Goal: Information Seeking & Learning: Understand process/instructions

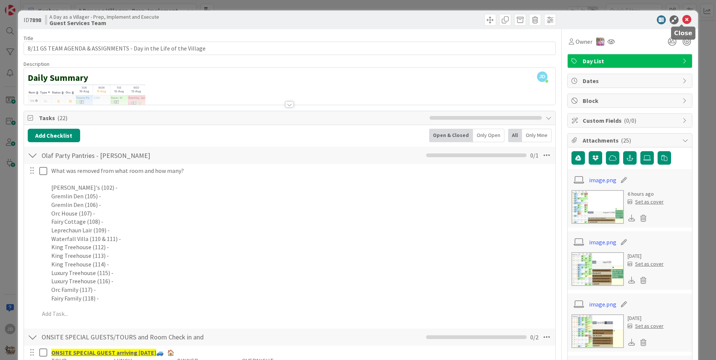
click at [683, 19] on icon at bounding box center [686, 19] width 9 height 9
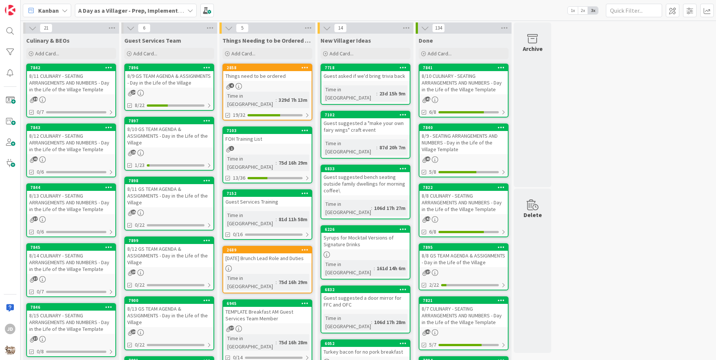
click at [76, 85] on div "8/11 CULINARY - SEATING ARRANGEMENTS AND NUMBERS - Day in the Life of the Villa…" at bounding box center [71, 82] width 88 height 23
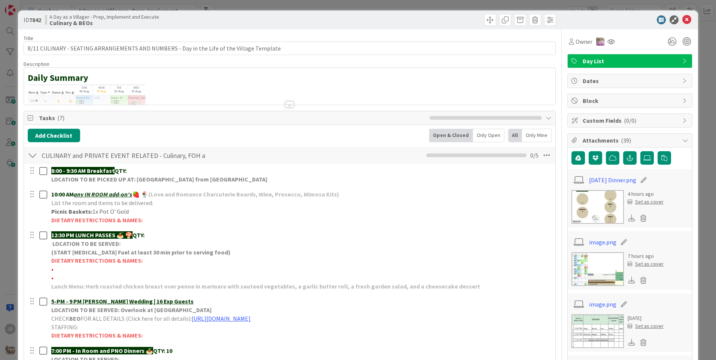
scroll to position [37, 0]
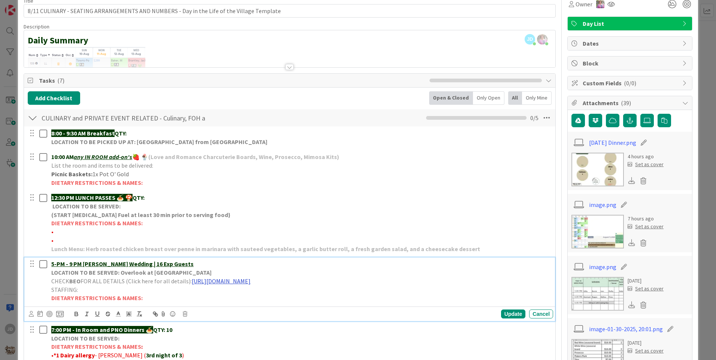
click at [251, 281] on link "[URL][DOMAIN_NAME]" at bounding box center [221, 281] width 59 height 7
click at [304, 295] on link "[URL][DOMAIN_NAME]" at bounding box center [282, 296] width 51 height 10
click at [615, 144] on link "[DATE] Dinner.png" at bounding box center [612, 142] width 47 height 9
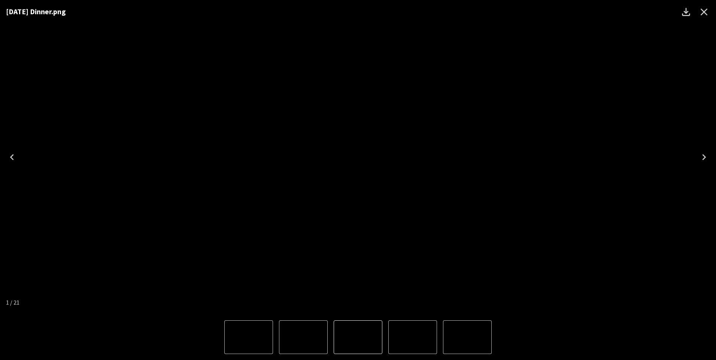
click at [707, 12] on icon "Close" at bounding box center [704, 12] width 12 height 12
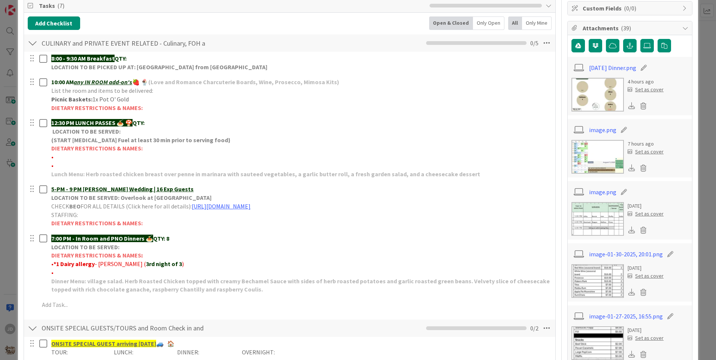
scroll to position [0, 0]
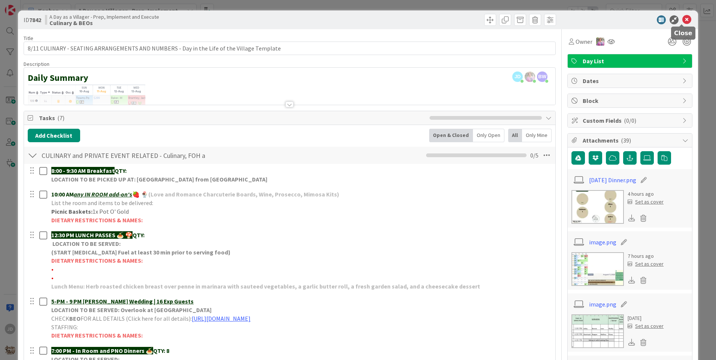
click at [685, 20] on icon at bounding box center [686, 19] width 9 height 9
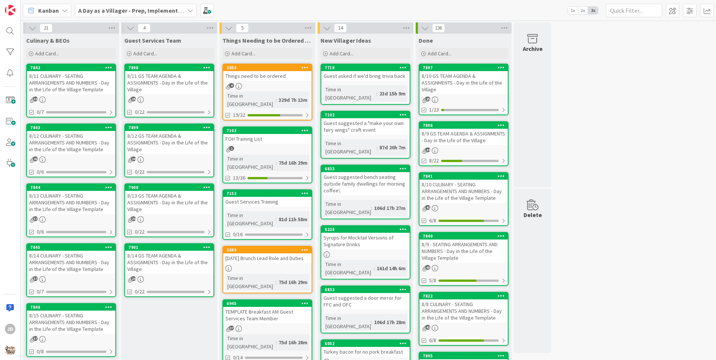
click at [172, 147] on div "8/12 GS TEAM AGENDA & ASSIGNMENTS - Day in the Life of the Village" at bounding box center [169, 142] width 88 height 23
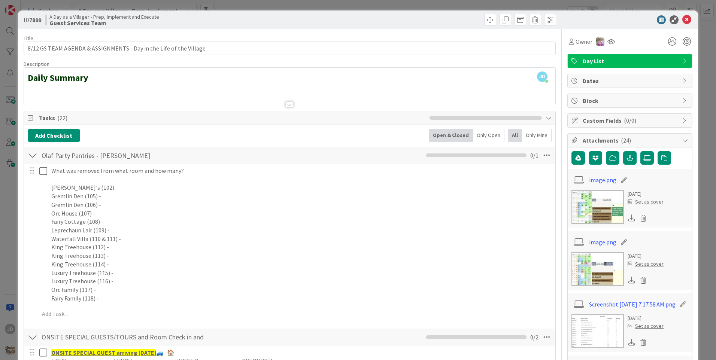
click at [679, 24] on div "ID 7899 A Day as a Villager - Prep, Implement and Execute Guest Services Team" at bounding box center [358, 19] width 680 height 19
click at [682, 19] on icon at bounding box center [686, 19] width 9 height 9
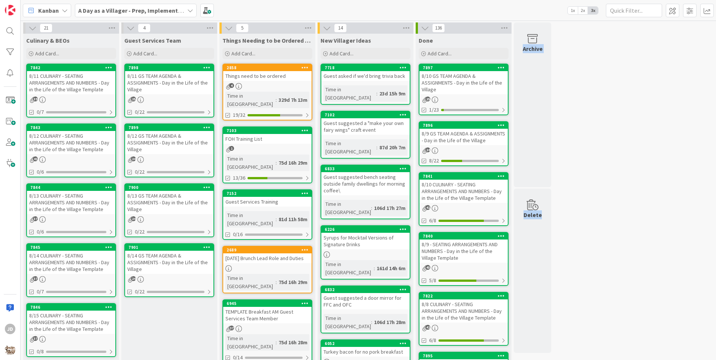
drag, startPoint x: 557, startPoint y: 26, endPoint x: 711, endPoint y: 203, distance: 235.3
click at [711, 203] on div "21 Culinary & BEOs Add Card... 7842 8/11 CULINARY - SEATING ARRANGEMENTS AND NU…" at bounding box center [369, 191] width 696 height 340
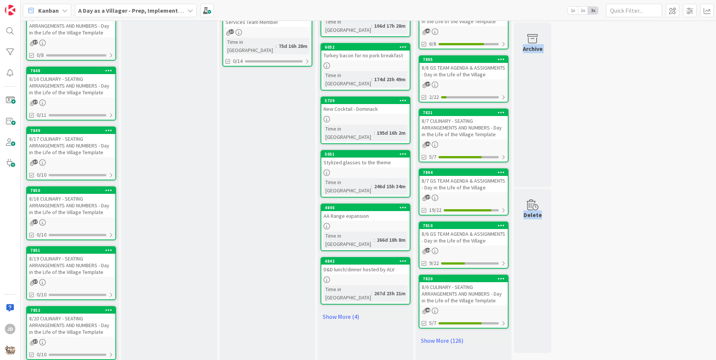
click at [563, 31] on div "21 Culinary & BEOs Add Card... 7842 8/11 CULINARY - SEATING ARRANGEMENTS AND NU…" at bounding box center [368, 57] width 693 height 662
drag, startPoint x: 563, startPoint y: 31, endPoint x: 623, endPoint y: 175, distance: 155.3
click at [623, 175] on div "21 Culinary & BEOs Add Card... 7842 8/11 CULINARY - SEATING ARRANGEMENTS AND NU…" at bounding box center [368, 57] width 693 height 662
drag, startPoint x: 553, startPoint y: 25, endPoint x: 679, endPoint y: 261, distance: 268.1
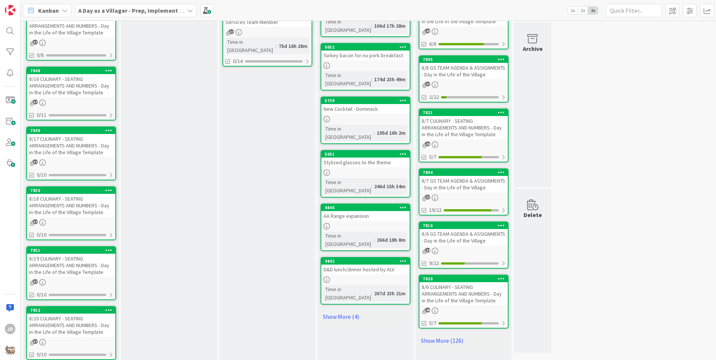
click at [679, 261] on div "21 Culinary & BEOs Add Card... 7842 8/11 CULINARY - SEATING ARRANGEMENTS AND NU…" at bounding box center [368, 57] width 693 height 662
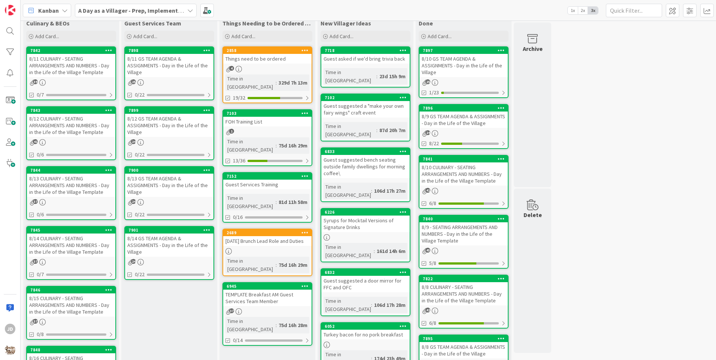
scroll to position [0, 0]
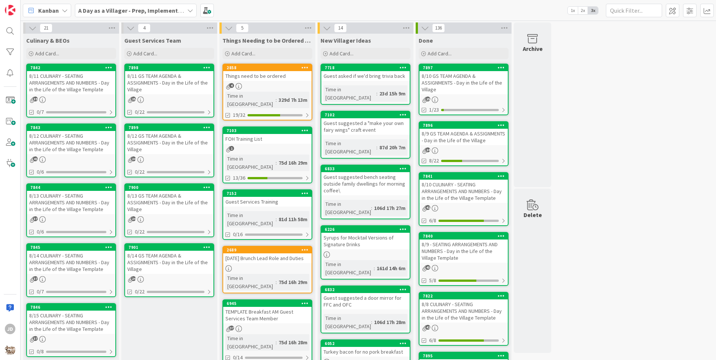
click at [72, 95] on link "7842 8/11 CULINARY - SEATING ARRANGEMENTS AND NUMBERS - Day in the Life of the …" at bounding box center [71, 91] width 90 height 54
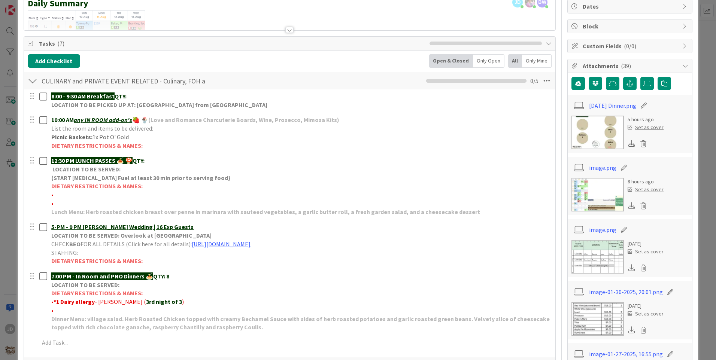
scroll to position [75, 0]
click at [582, 137] on img at bounding box center [598, 132] width 52 height 34
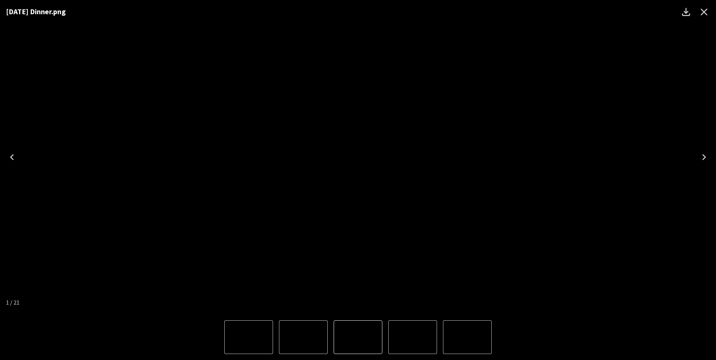
click at [702, 8] on icon "Close" at bounding box center [704, 12] width 12 height 12
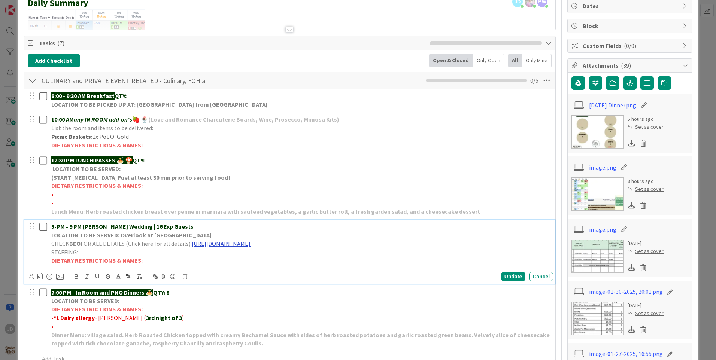
click at [223, 245] on link "[URL][DOMAIN_NAME]" at bounding box center [221, 243] width 59 height 7
click at [268, 259] on link "[URL][DOMAIN_NAME]" at bounding box center [282, 259] width 51 height 10
